Goal: Task Accomplishment & Management: Complete application form

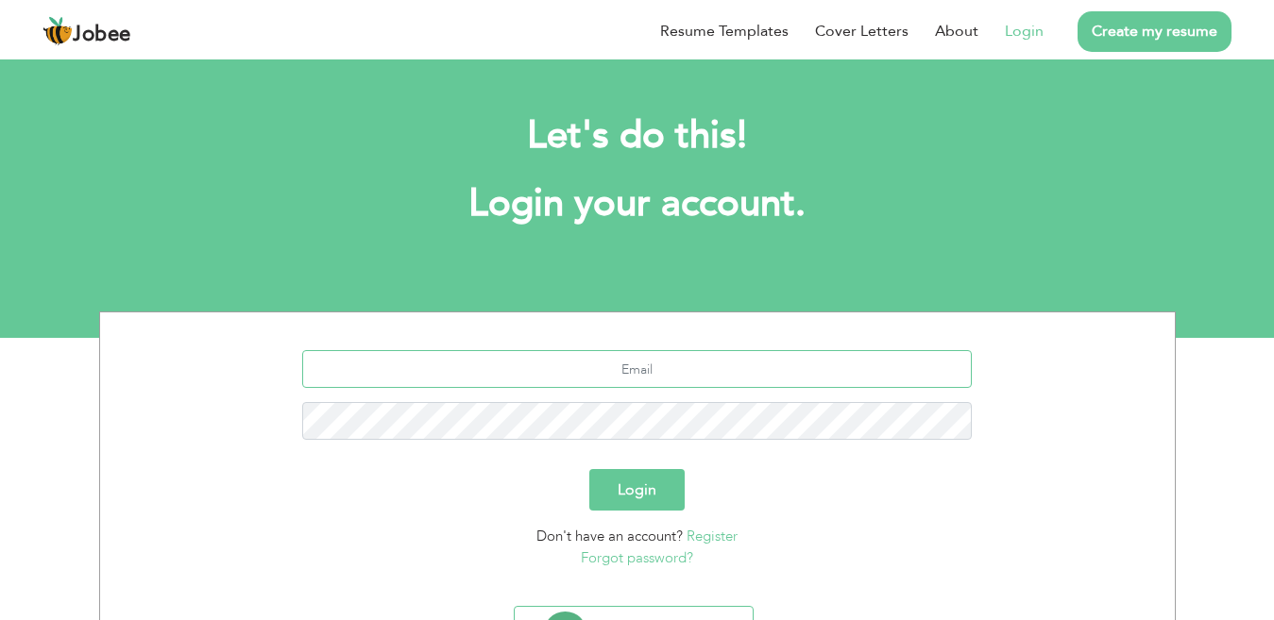
click at [669, 364] on input "text" at bounding box center [636, 369] width 669 height 38
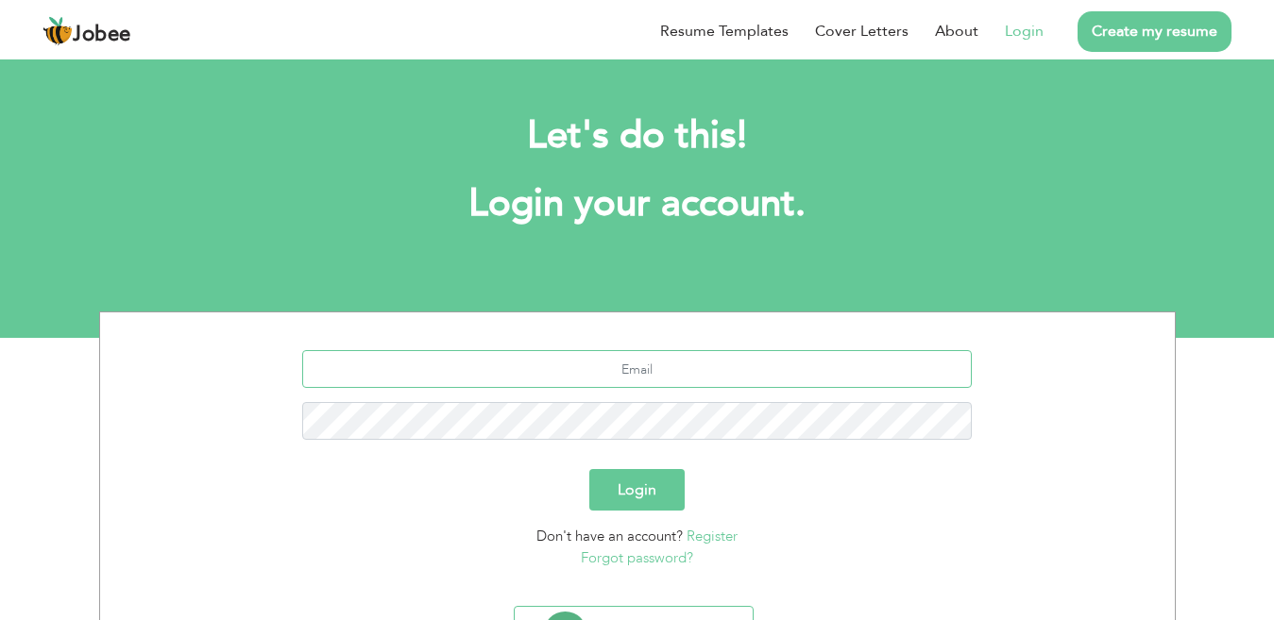
click at [669, 365] on input "text" at bounding box center [636, 369] width 669 height 38
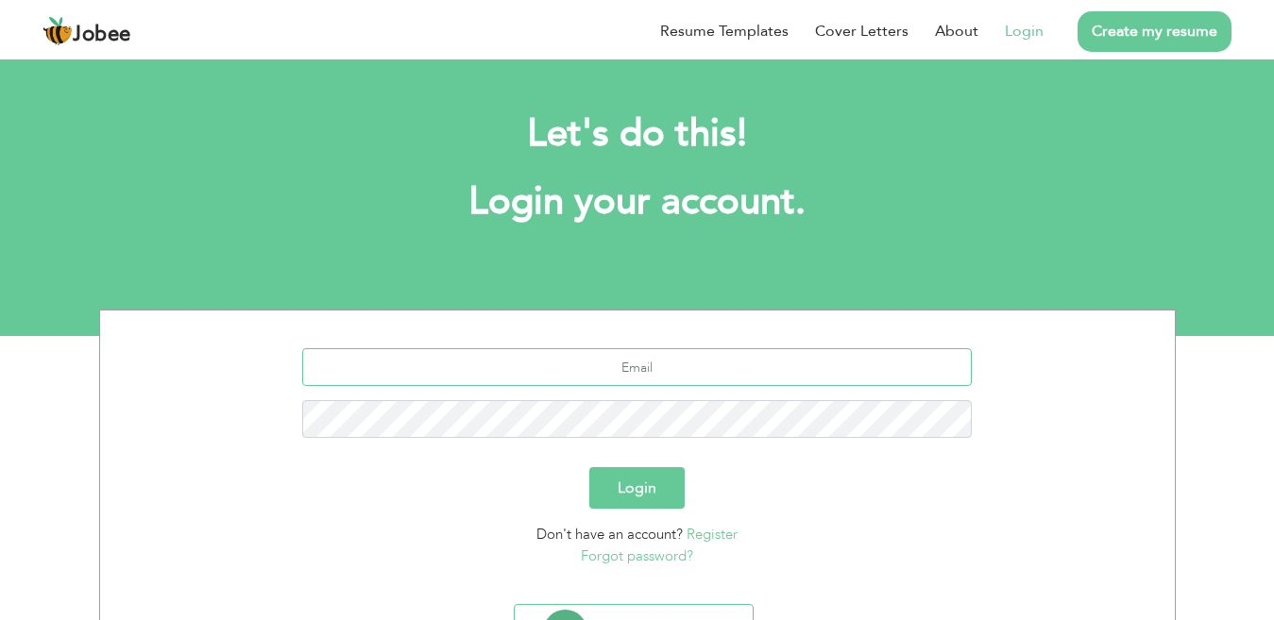
scroll to position [96, 0]
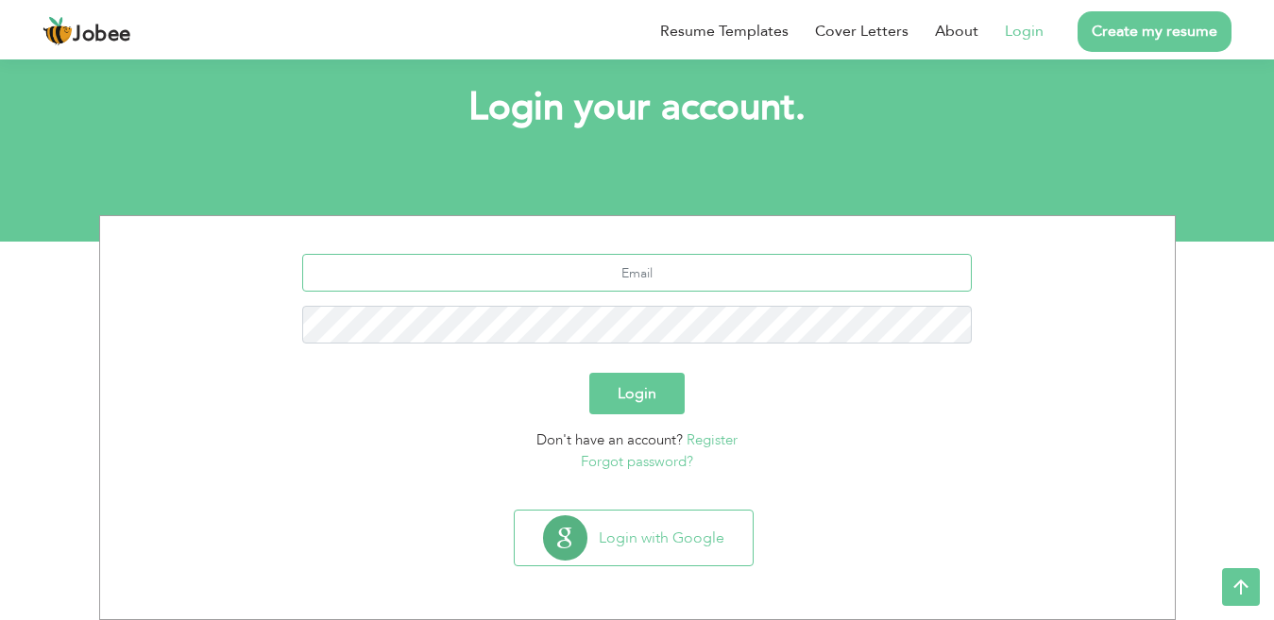
click at [620, 279] on input "text" at bounding box center [636, 273] width 669 height 38
type input "[EMAIL_ADDRESS][DOMAIN_NAME]"
type button "Login"
click at [652, 381] on button "Login" at bounding box center [636, 394] width 95 height 42
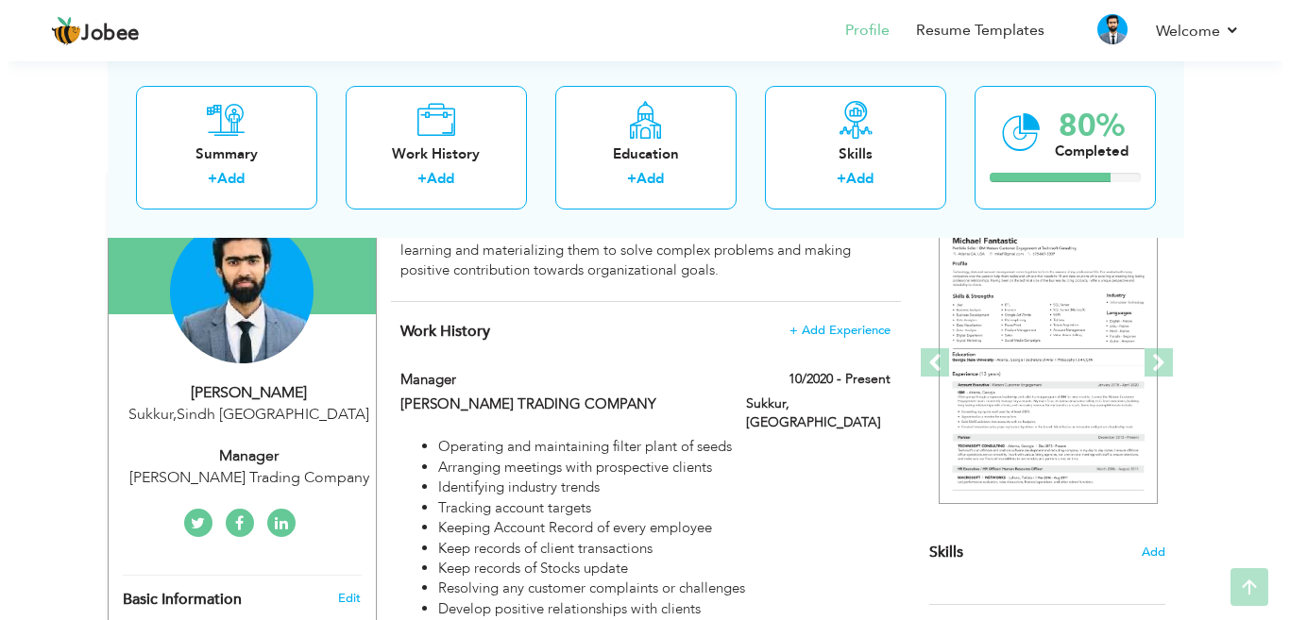
scroll to position [189, 0]
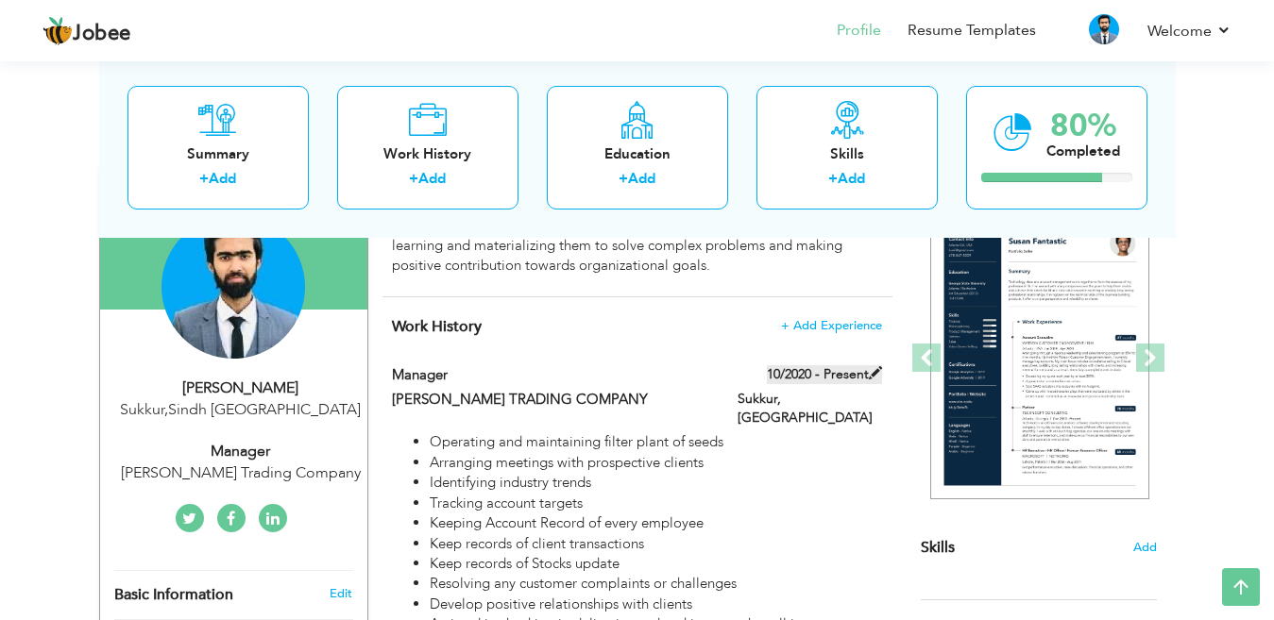
click at [866, 375] on label "10/2020 - Present" at bounding box center [824, 374] width 115 height 19
type input "Manager"
type input "[PERSON_NAME] TRADING COMPANY"
type input "10/2020"
type input "[GEOGRAPHIC_DATA]"
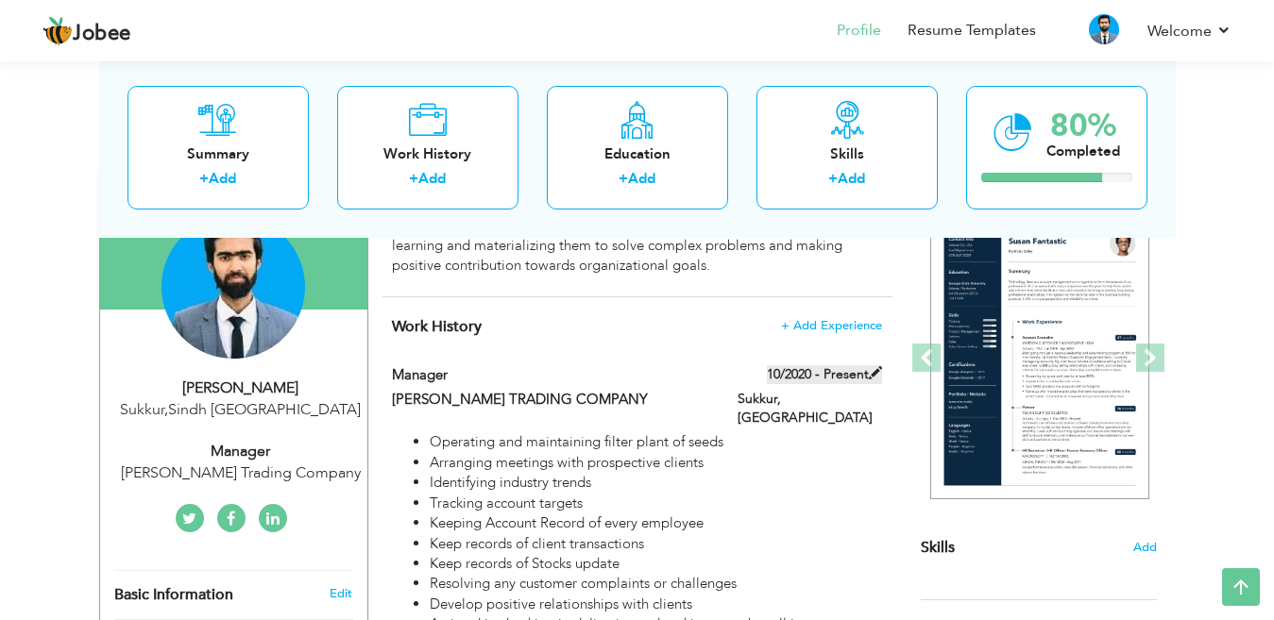
type input "Sukkur"
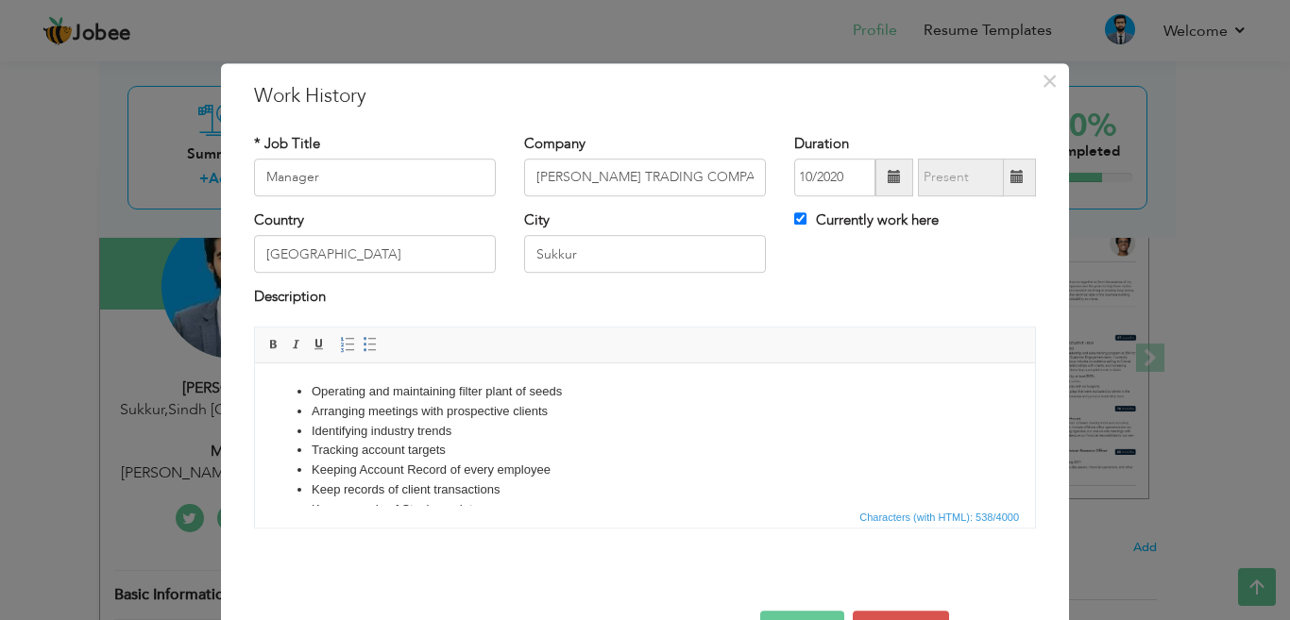
click at [940, 185] on input "text" at bounding box center [961, 178] width 86 height 38
click at [951, 188] on input "text" at bounding box center [961, 178] width 86 height 38
click at [1194, 330] on div "× Work History * Job Title Manager Company [PERSON_NAME] TRADING COMPANY City" at bounding box center [645, 310] width 1290 height 620
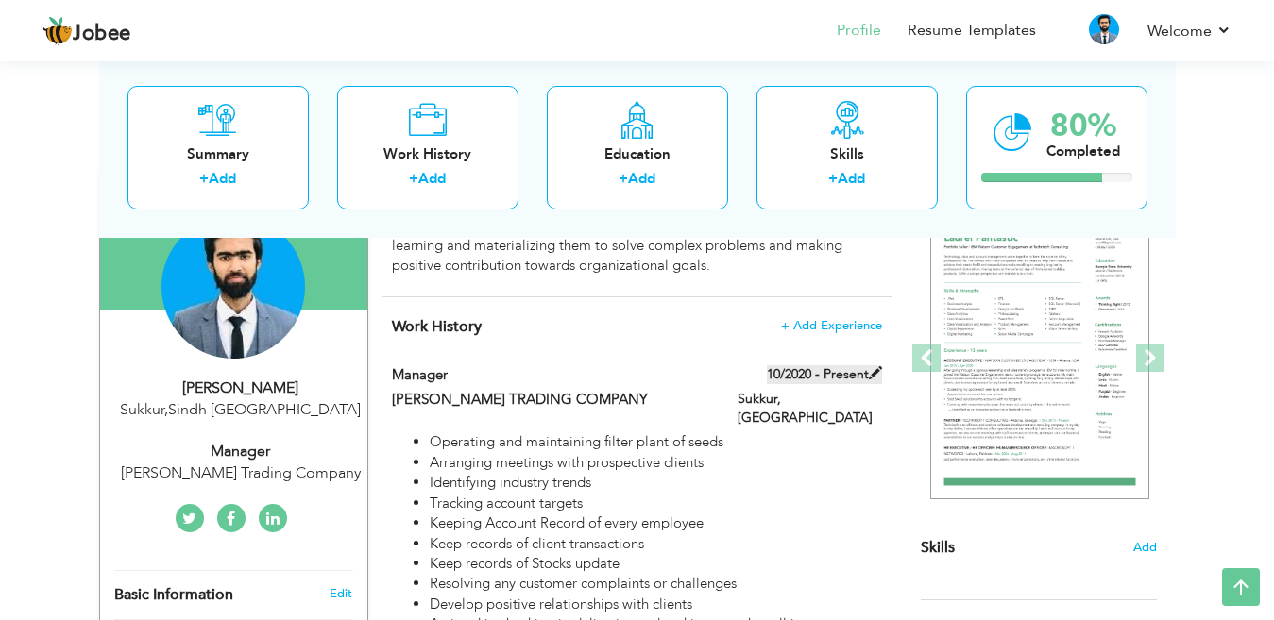
click at [873, 375] on span at bounding box center [875, 372] width 13 height 13
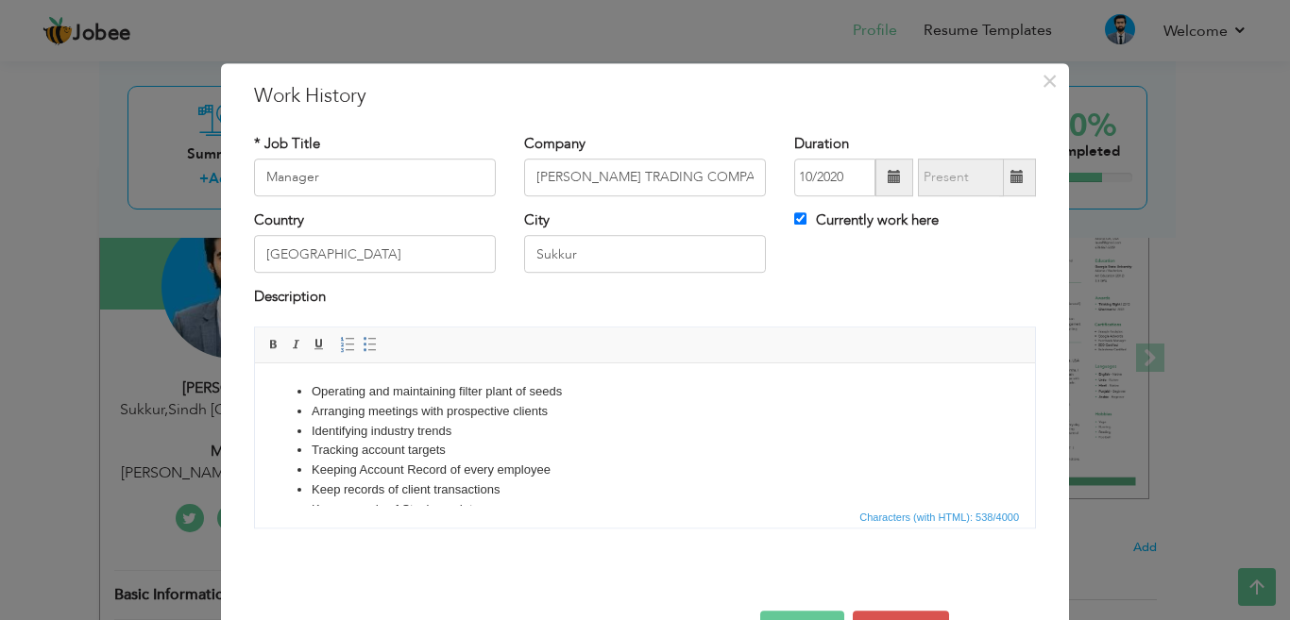
click at [821, 221] on label "Currently work here" at bounding box center [866, 221] width 144 height 20
click at [806, 221] on input "Currently work here" at bounding box center [800, 218] width 12 height 12
checkbox input "false"
click at [950, 177] on input "text" at bounding box center [961, 178] width 86 height 38
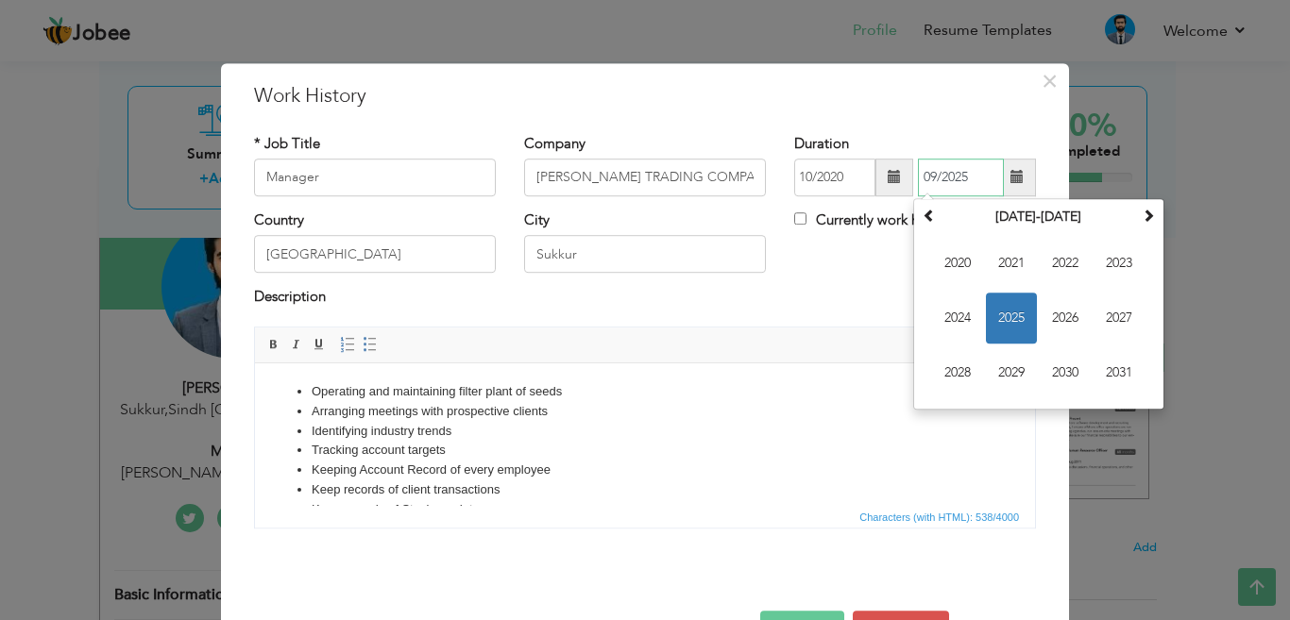
click at [1007, 323] on span "2025" at bounding box center [1011, 318] width 51 height 51
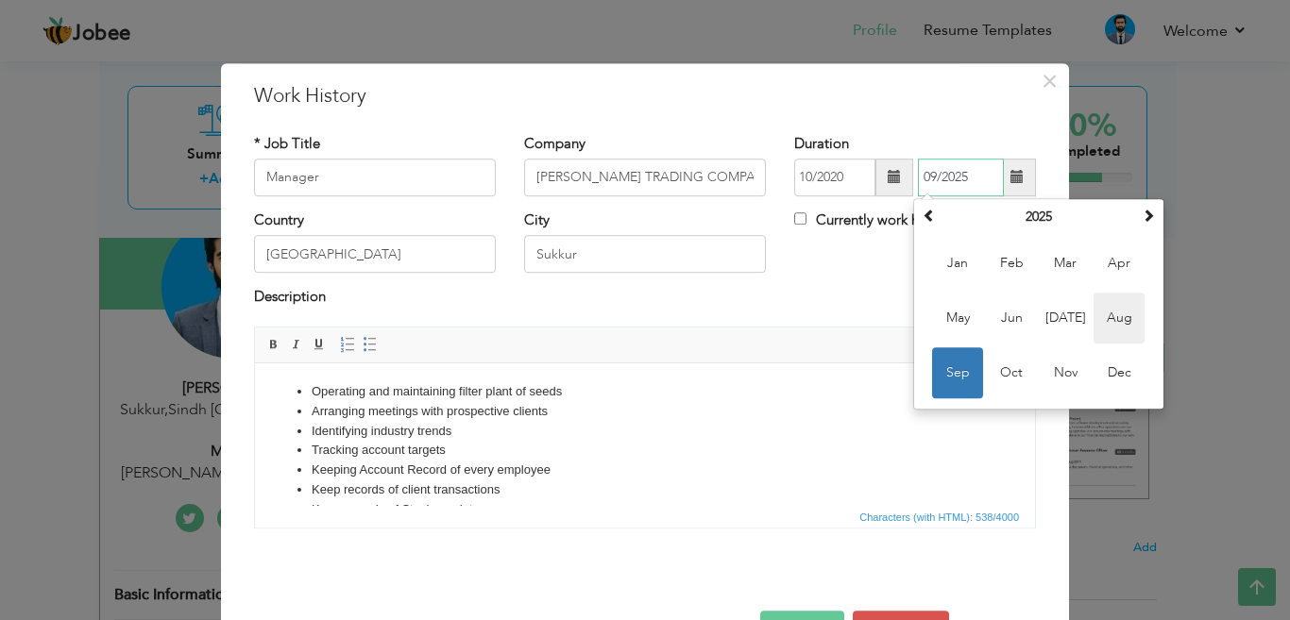
click at [1103, 324] on span "Aug" at bounding box center [1118, 318] width 51 height 51
type input "08/2025"
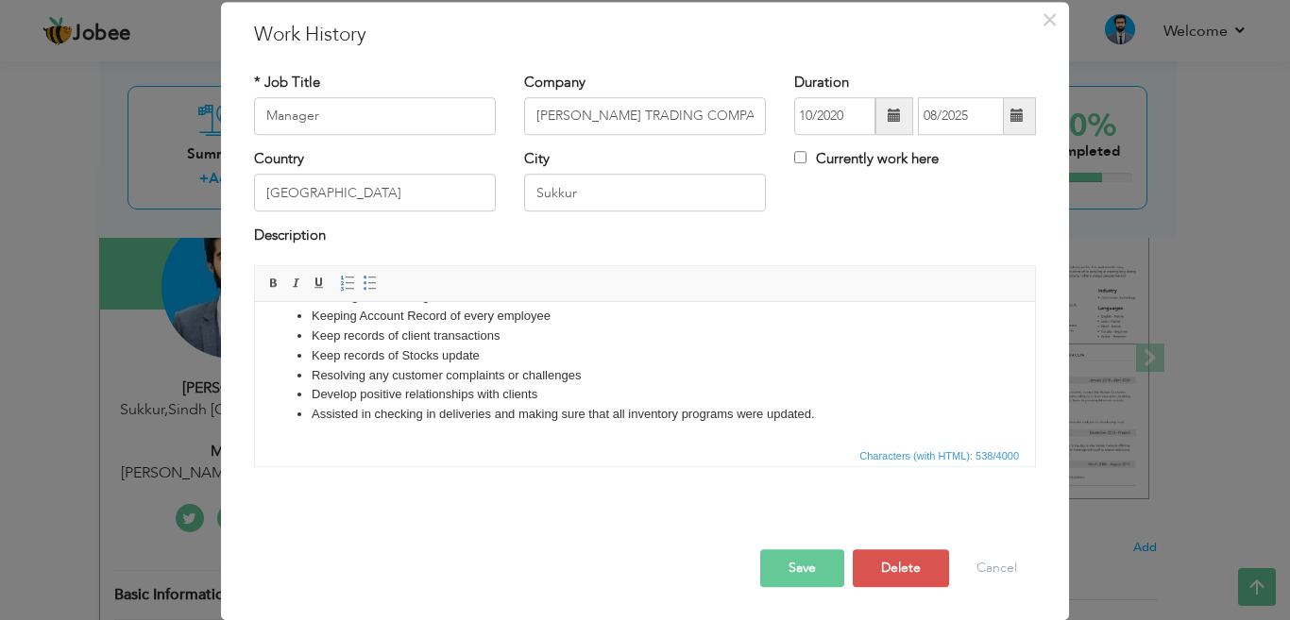
scroll to position [0, 0]
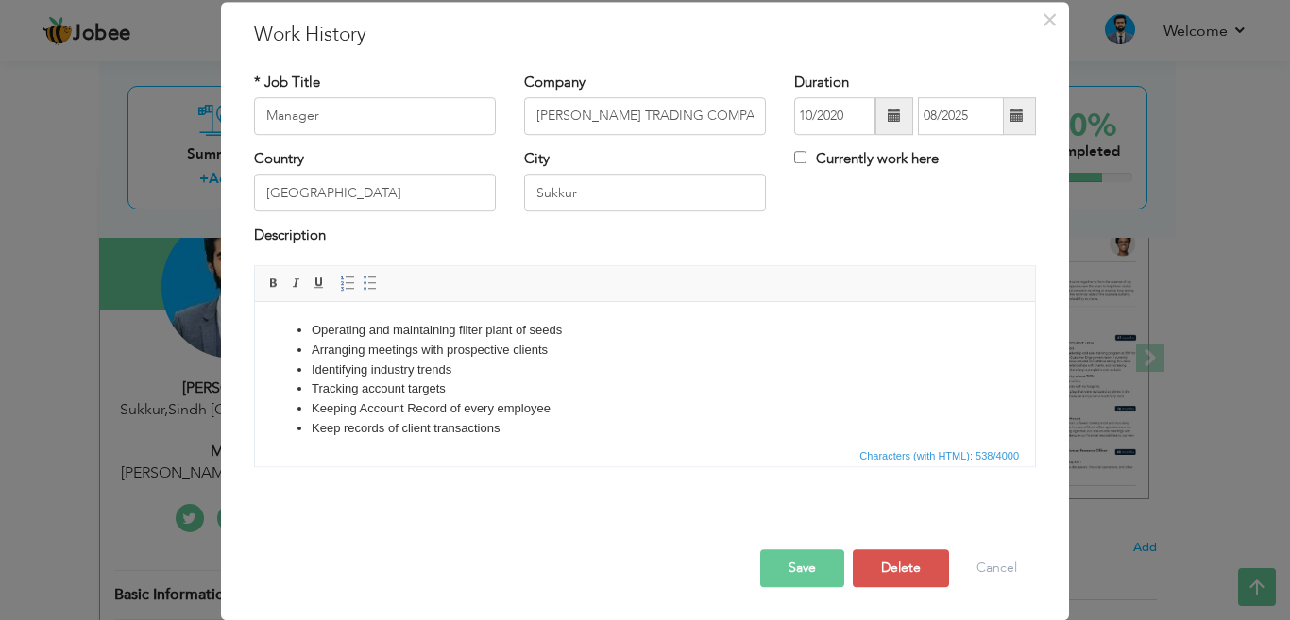
click at [810, 570] on button "Save" at bounding box center [802, 569] width 84 height 38
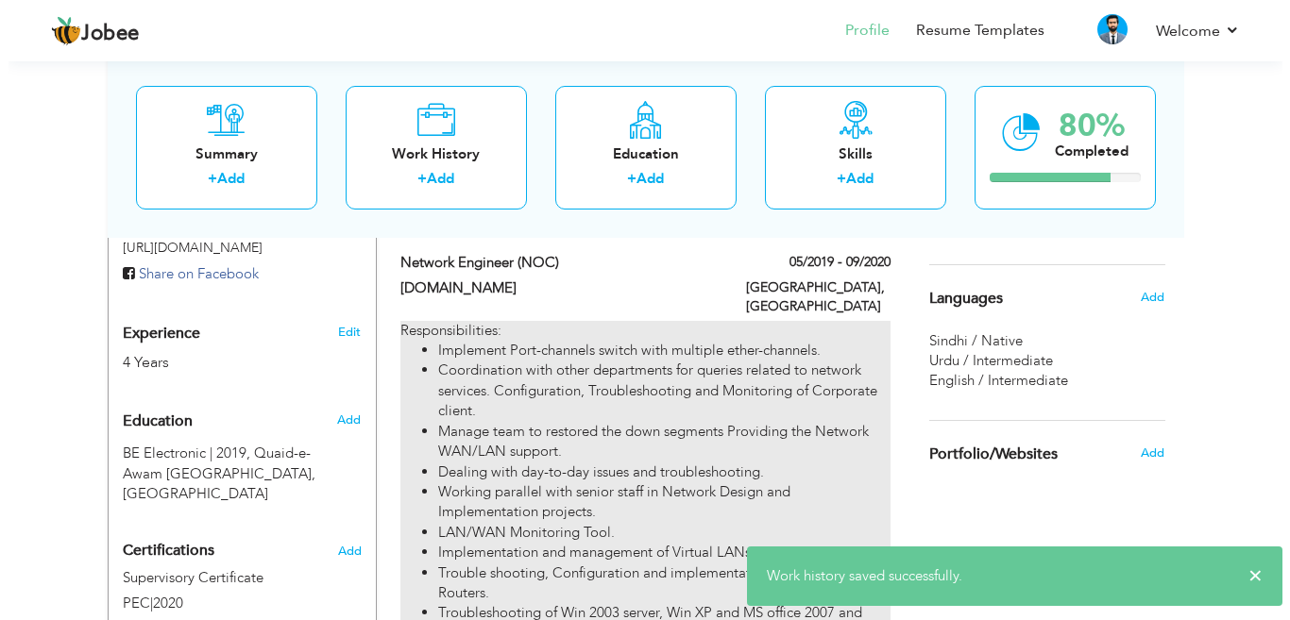
scroll to position [567, 0]
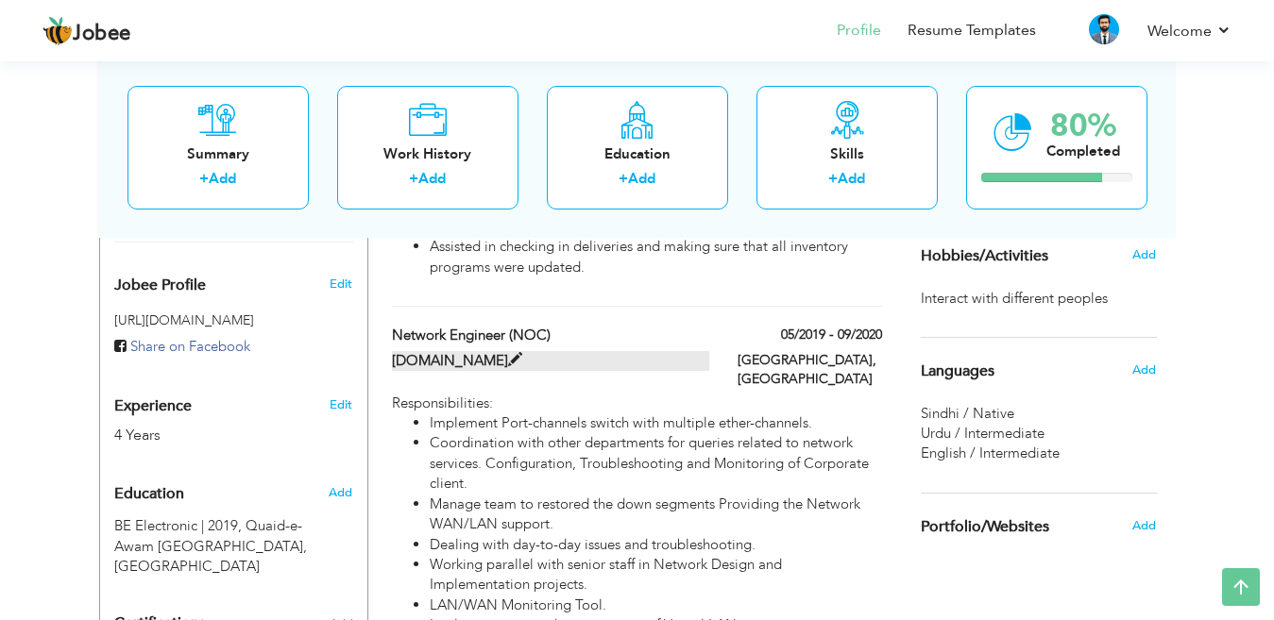
click at [508, 353] on span at bounding box center [515, 360] width 14 height 14
type input "Network Engineer (NOC)"
type input "[DOMAIN_NAME]"
type input "05/2019"
type input "09/2020"
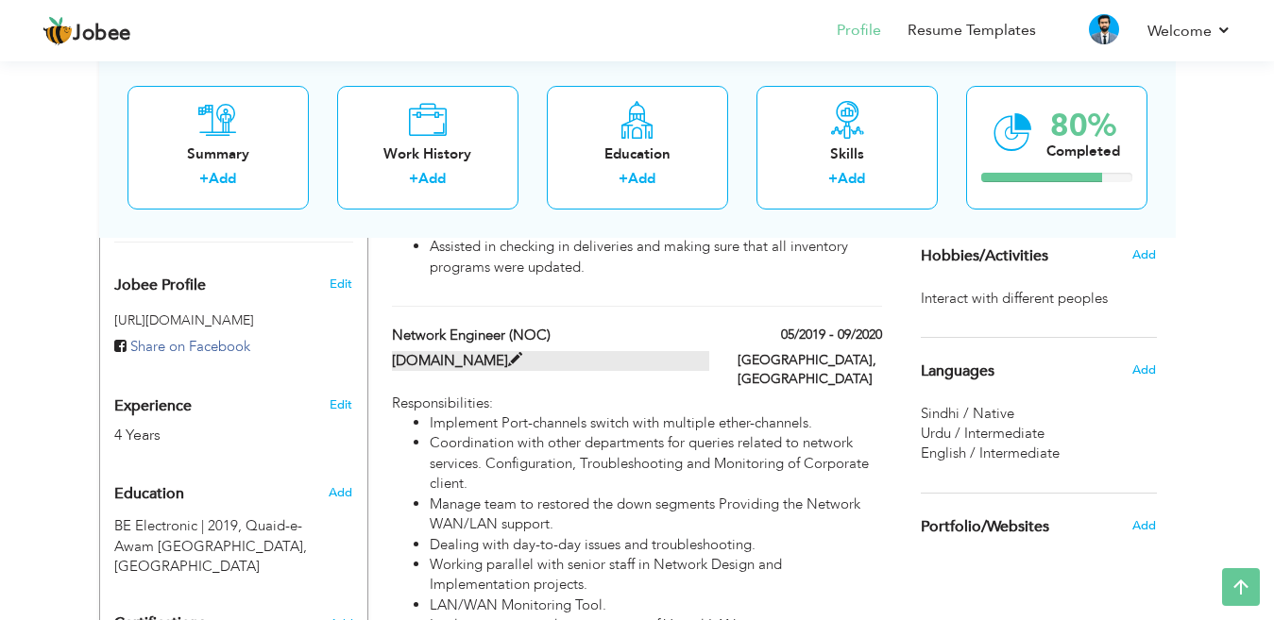
type input "[GEOGRAPHIC_DATA]"
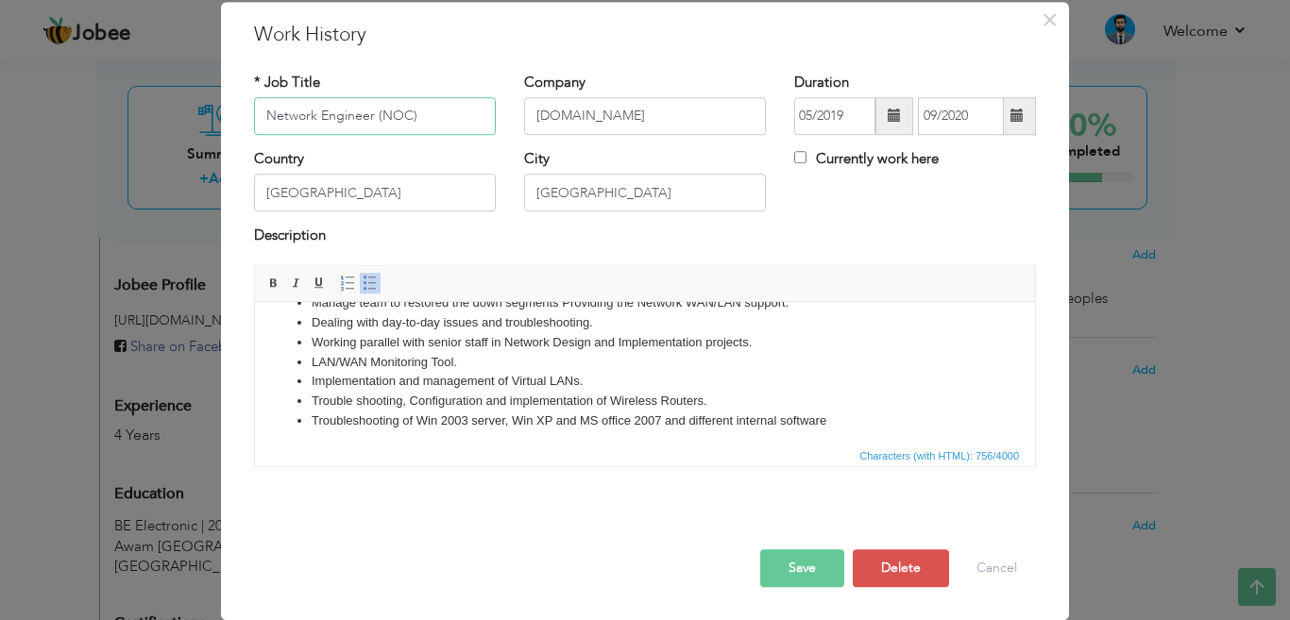
scroll to position [125, 0]
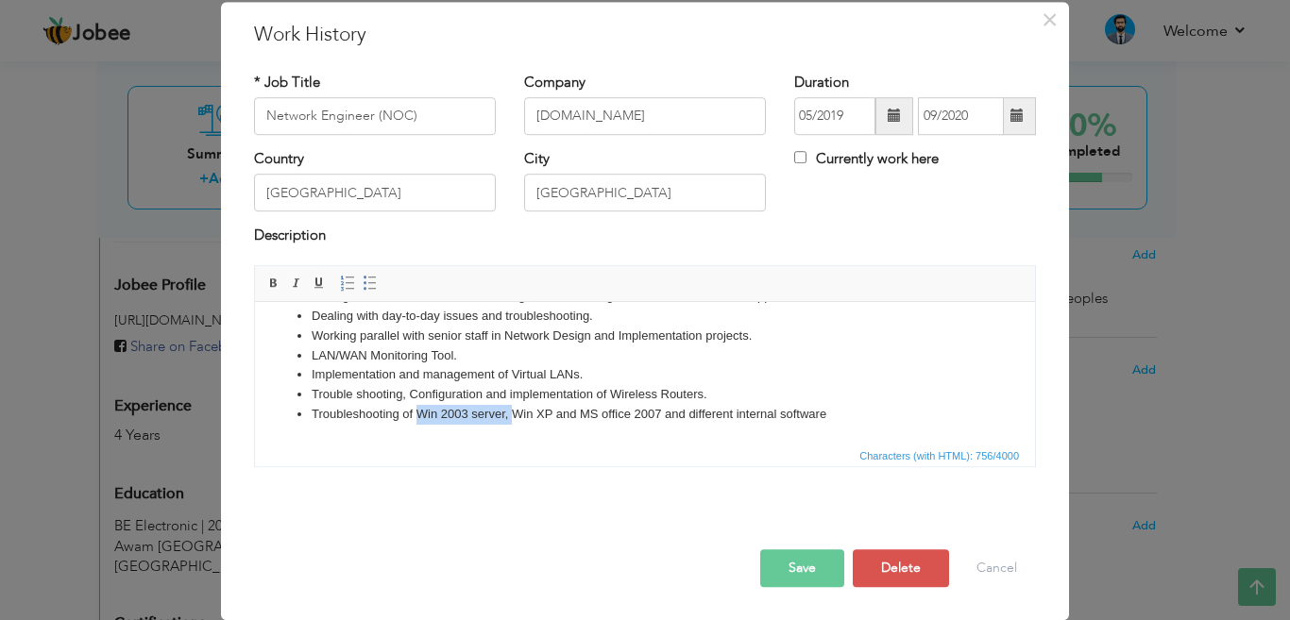
drag, startPoint x: 415, startPoint y: 415, endPoint x: 510, endPoint y: 410, distance: 95.5
click at [510, 410] on li "Troubleshooting of Win 2003 server, Win XP and MS office 2007 and different int…" at bounding box center [645, 414] width 667 height 20
click at [813, 571] on button "Save" at bounding box center [802, 569] width 84 height 38
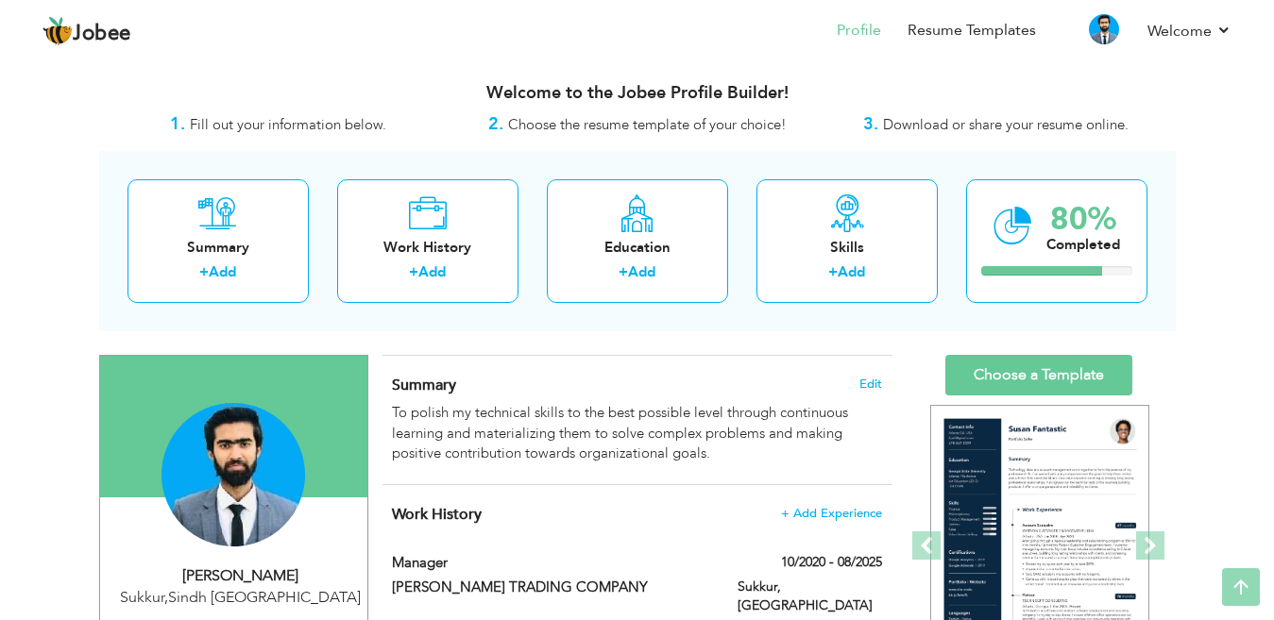
scroll to position [0, 0]
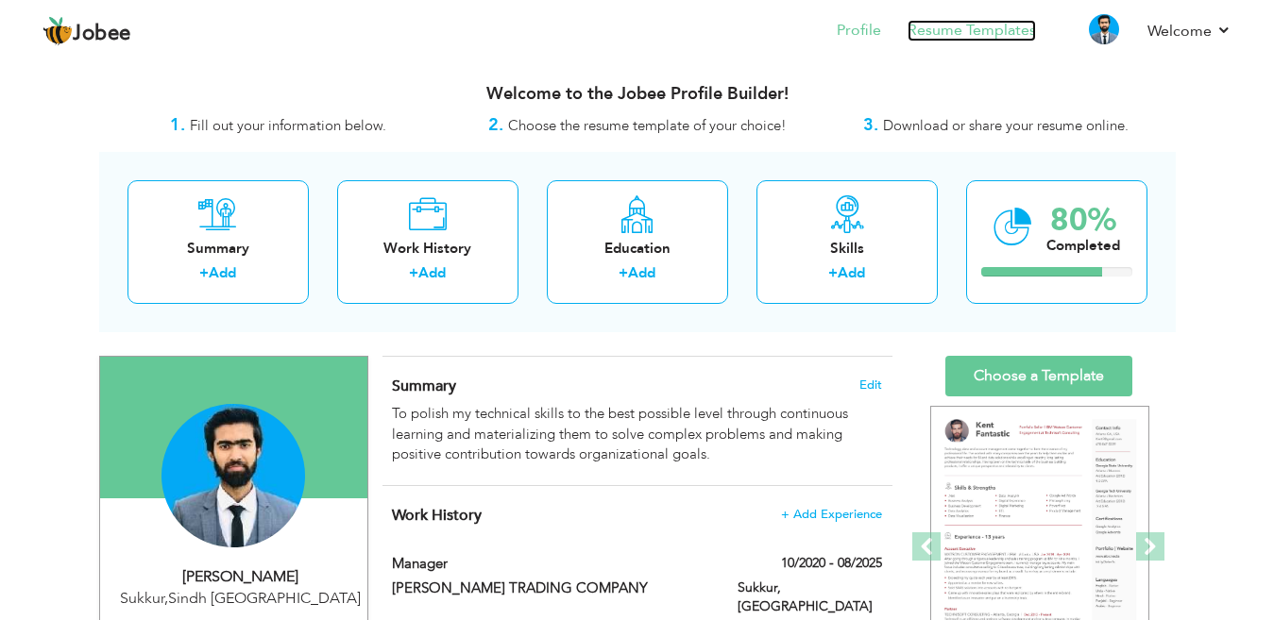
click at [925, 29] on link "Resume Templates" at bounding box center [971, 31] width 128 height 22
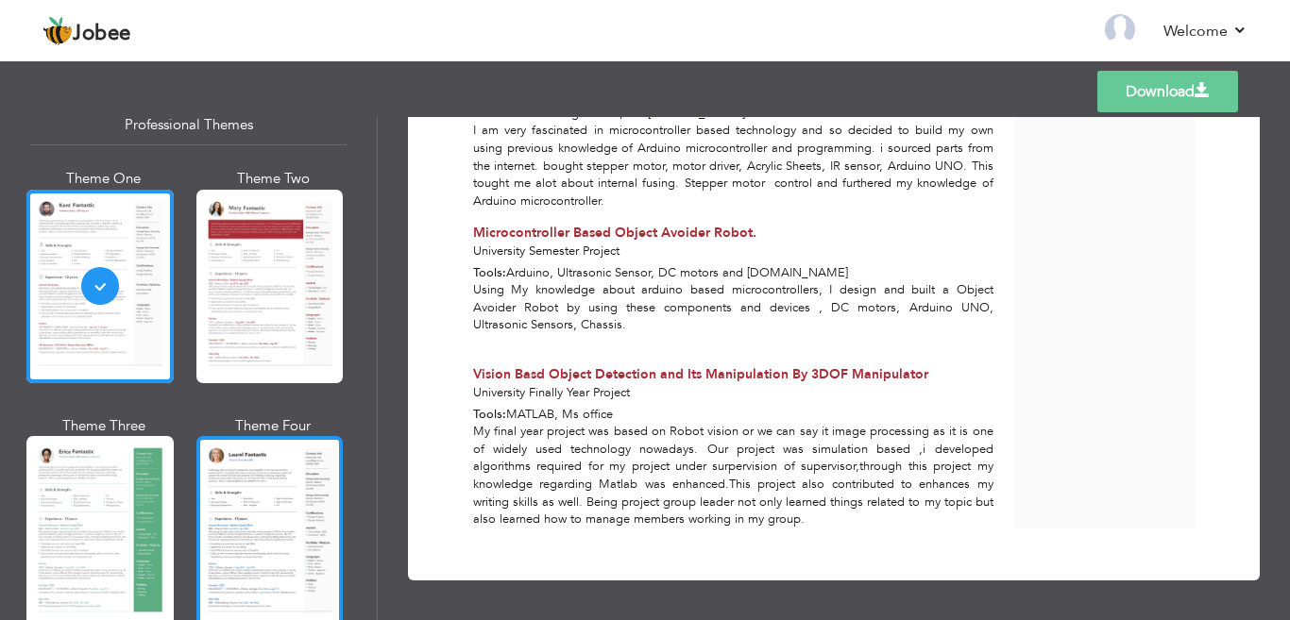
scroll to position [189, 0]
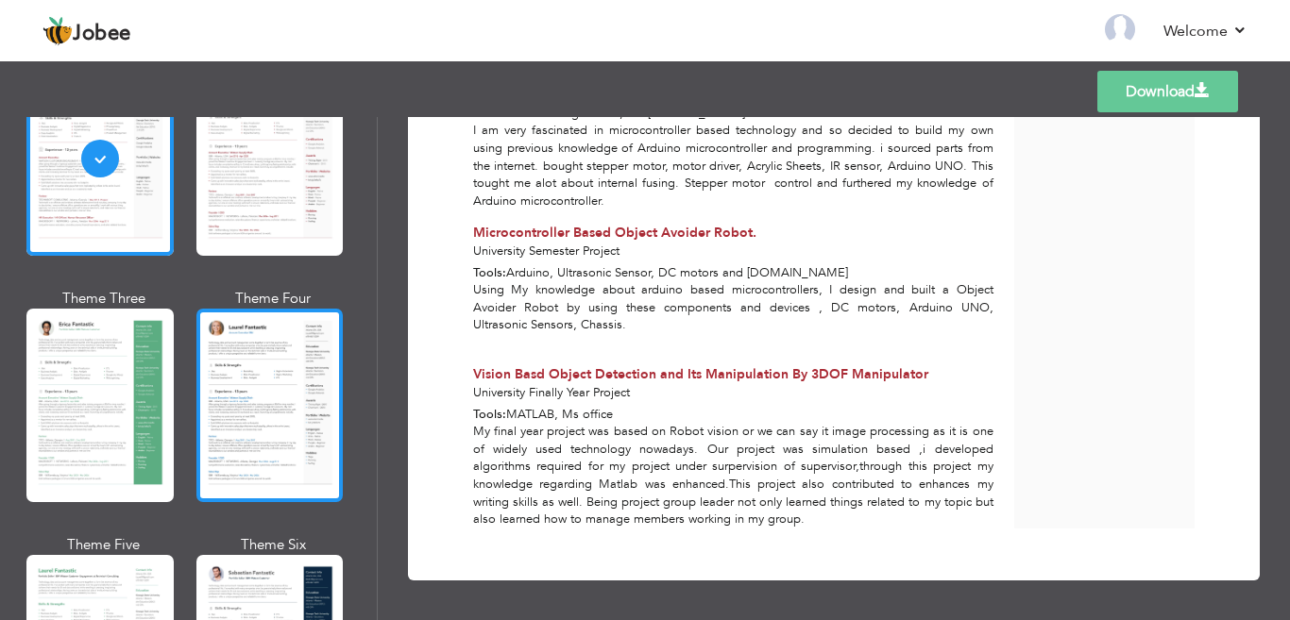
click at [250, 373] on div at bounding box center [269, 406] width 147 height 194
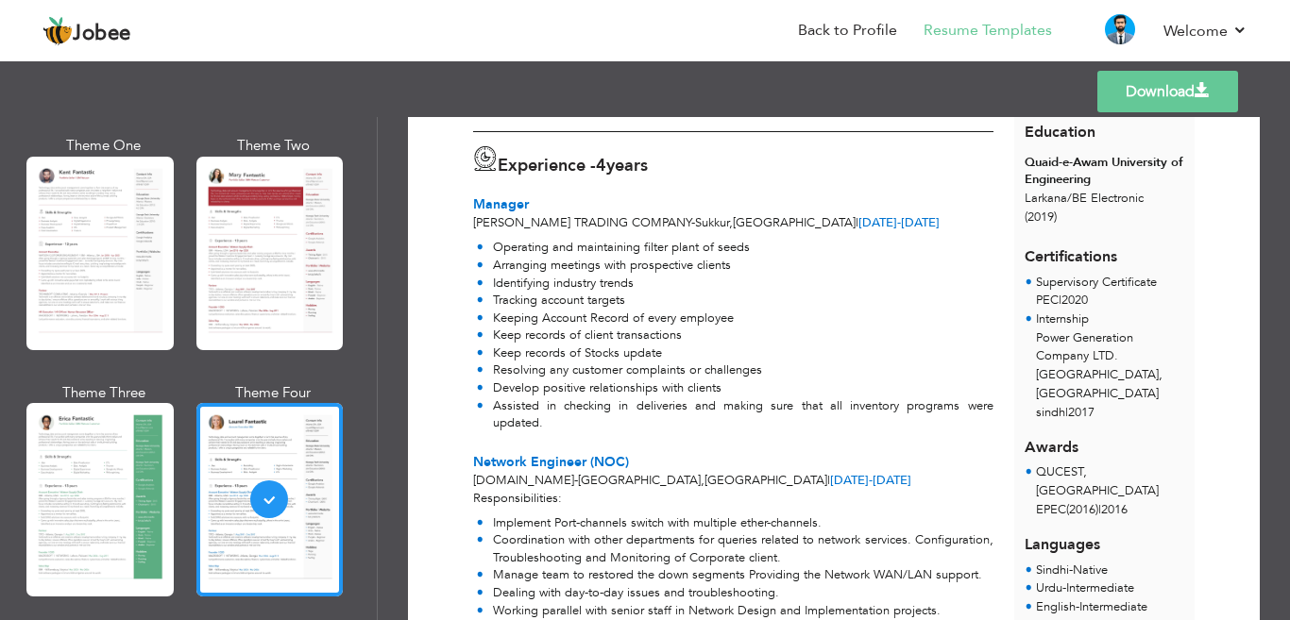
scroll to position [0, 0]
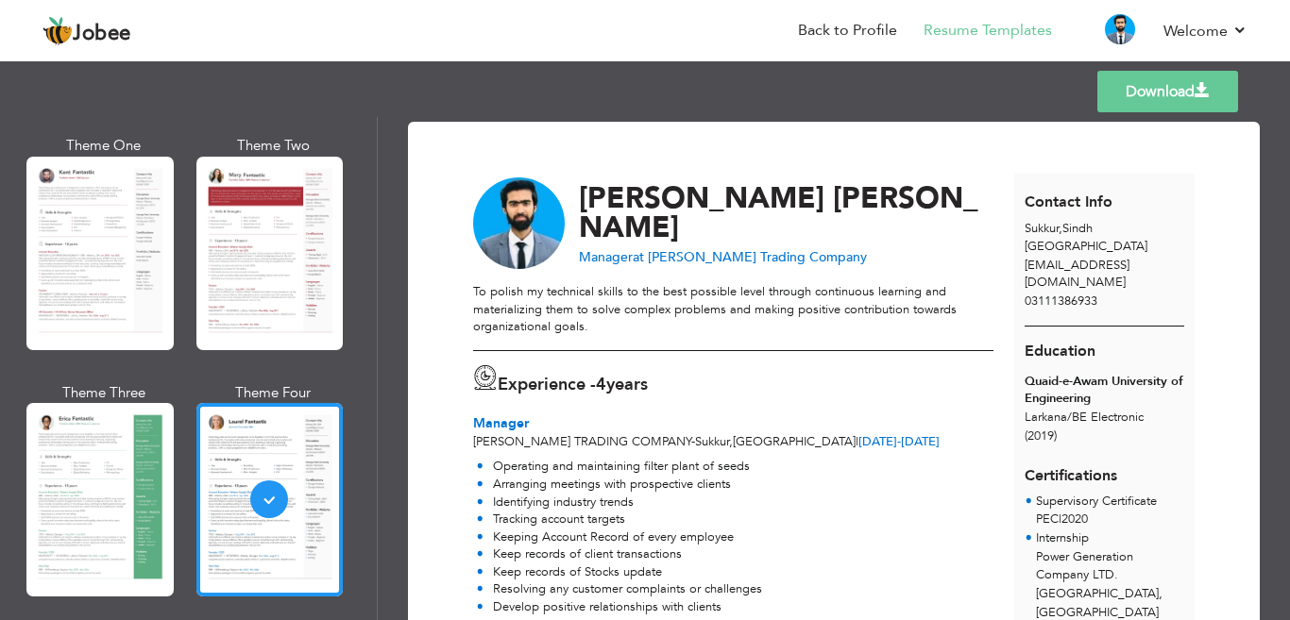
click at [1137, 88] on link "Download" at bounding box center [1167, 92] width 141 height 42
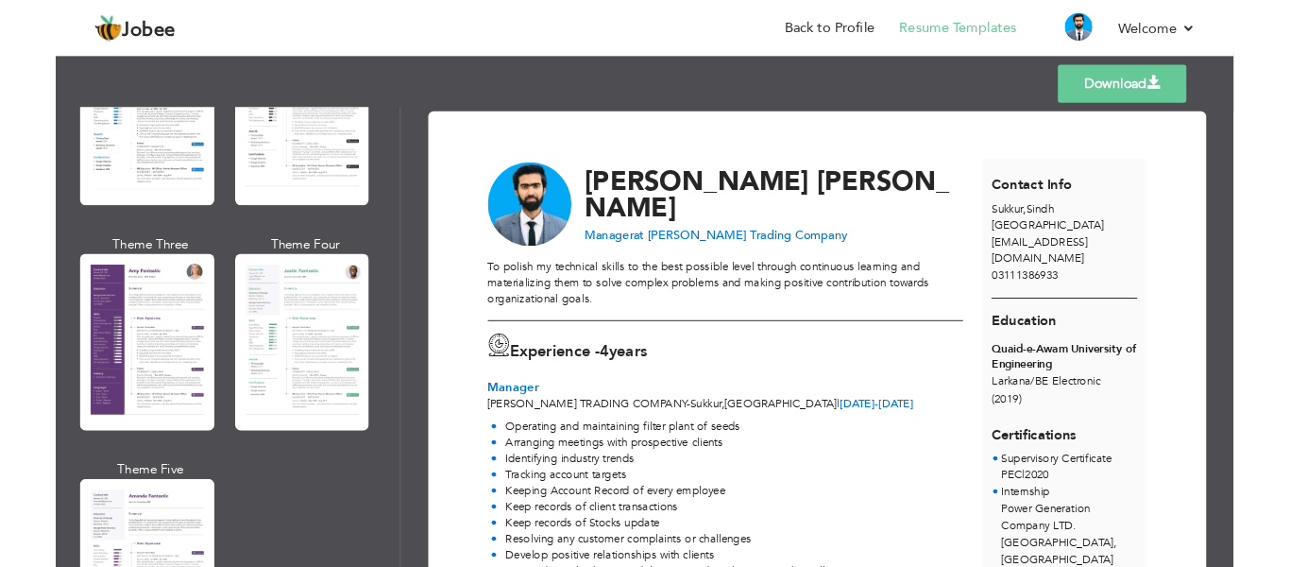
scroll to position [2172, 0]
